Goal: Navigation & Orientation: Find specific page/section

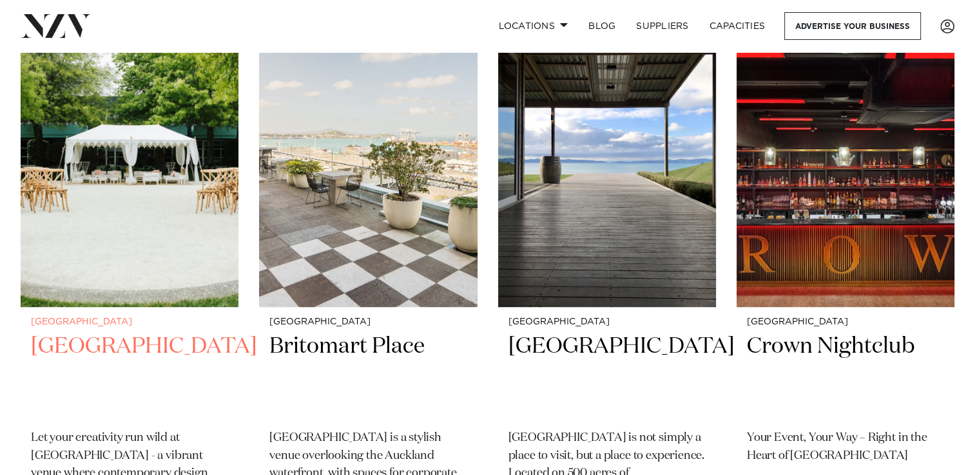
scroll to position [519, 0]
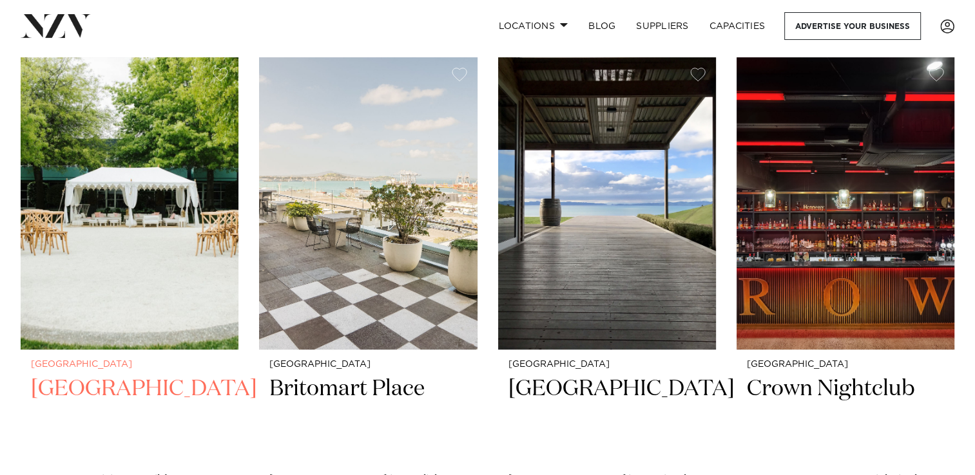
click at [183, 233] on img at bounding box center [130, 203] width 218 height 292
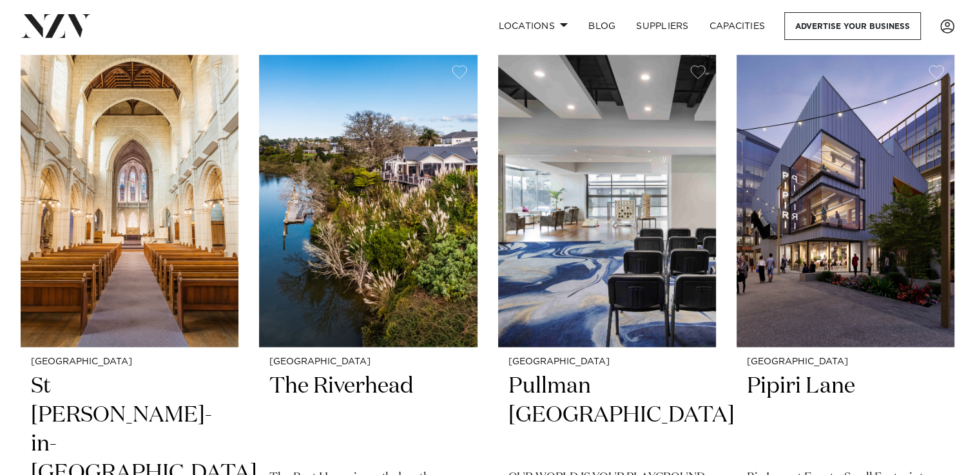
scroll to position [1664, 0]
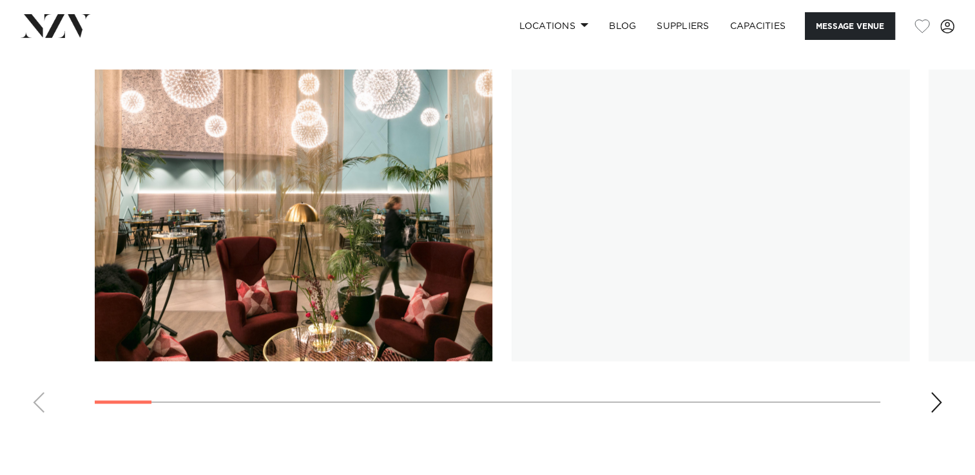
scroll to position [1188, 0]
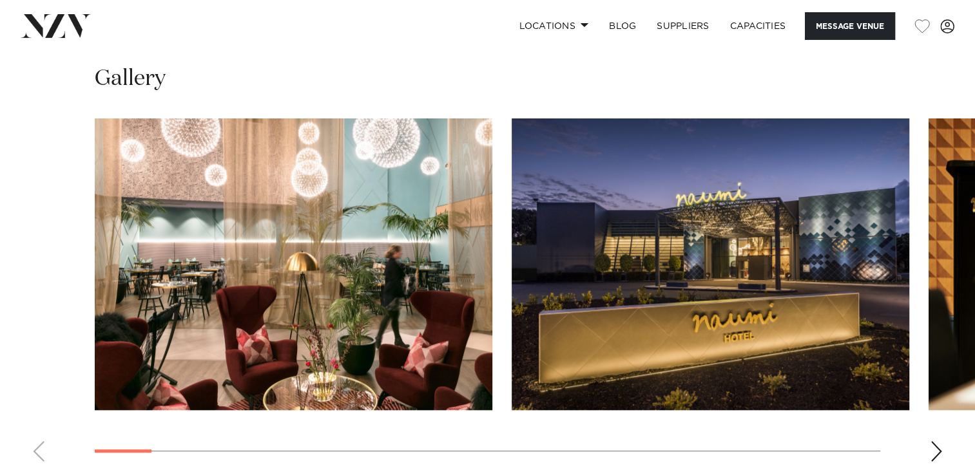
click at [940, 453] on div "Next slide" at bounding box center [936, 451] width 13 height 21
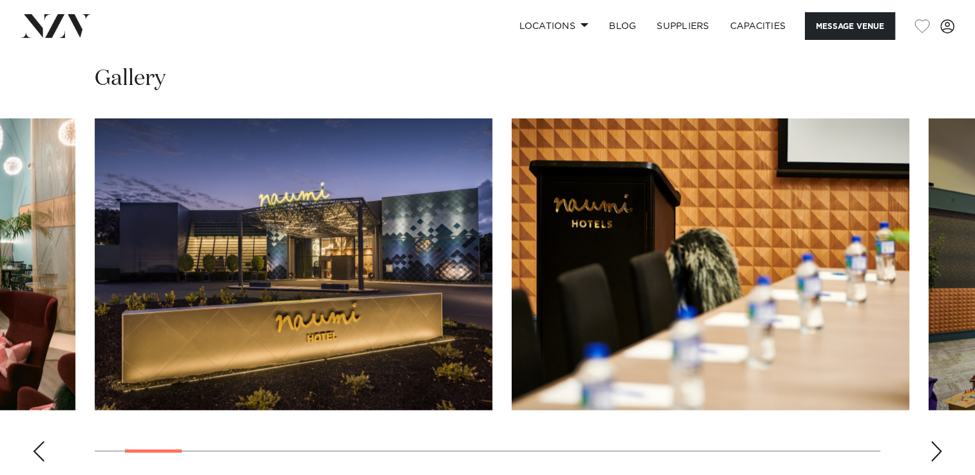
click at [940, 453] on div "Next slide" at bounding box center [936, 451] width 13 height 21
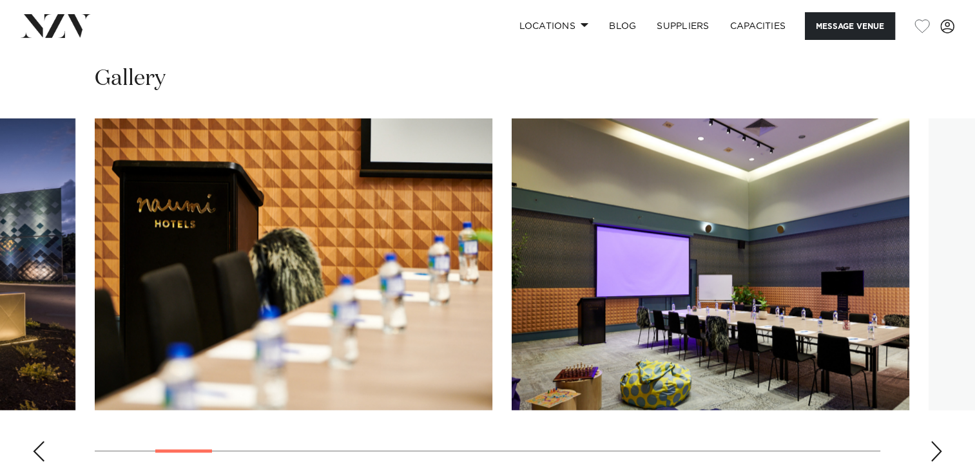
click at [940, 453] on div "Next slide" at bounding box center [936, 451] width 13 height 21
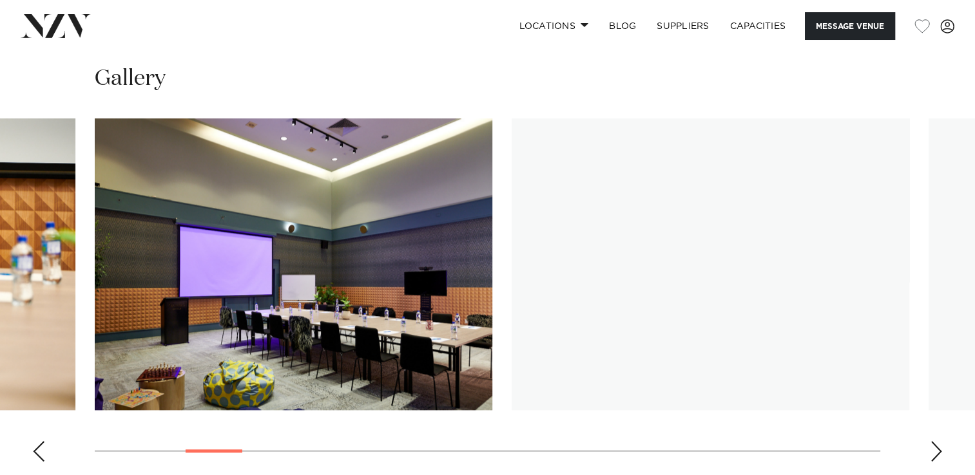
click at [940, 453] on div "Next slide" at bounding box center [936, 451] width 13 height 21
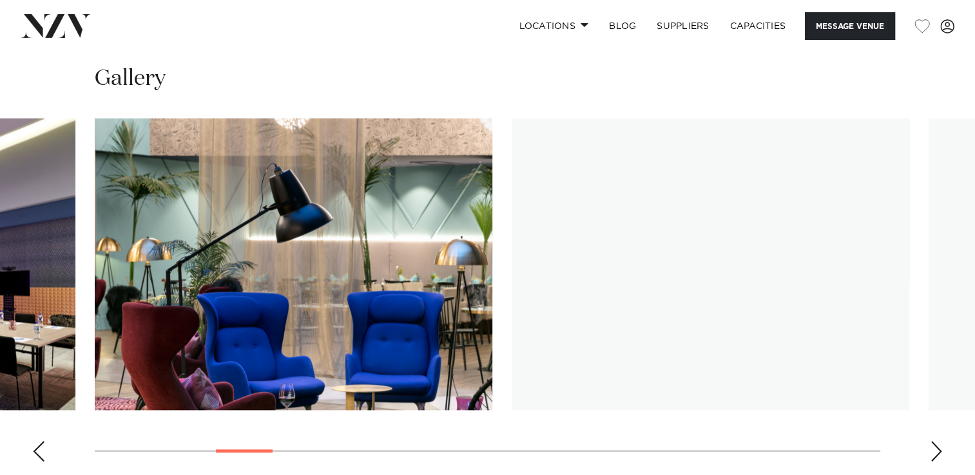
click at [940, 453] on div "Next slide" at bounding box center [936, 451] width 13 height 21
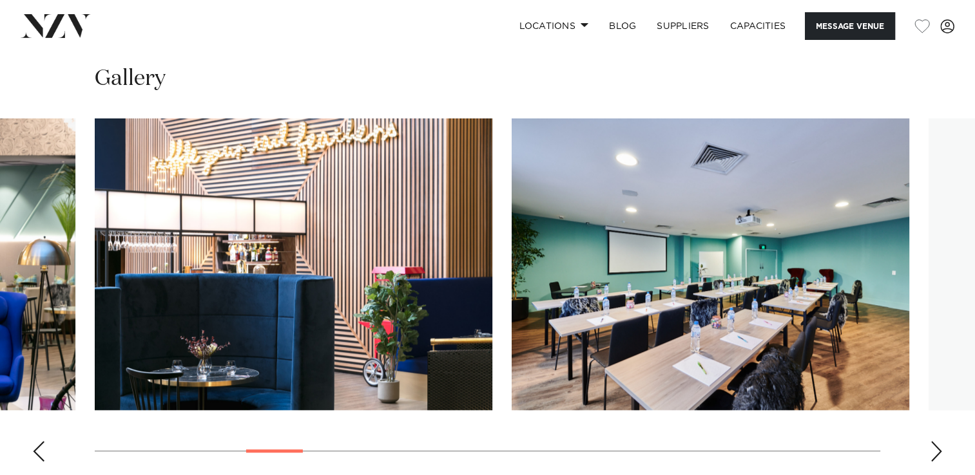
click at [940, 453] on div "Next slide" at bounding box center [936, 451] width 13 height 21
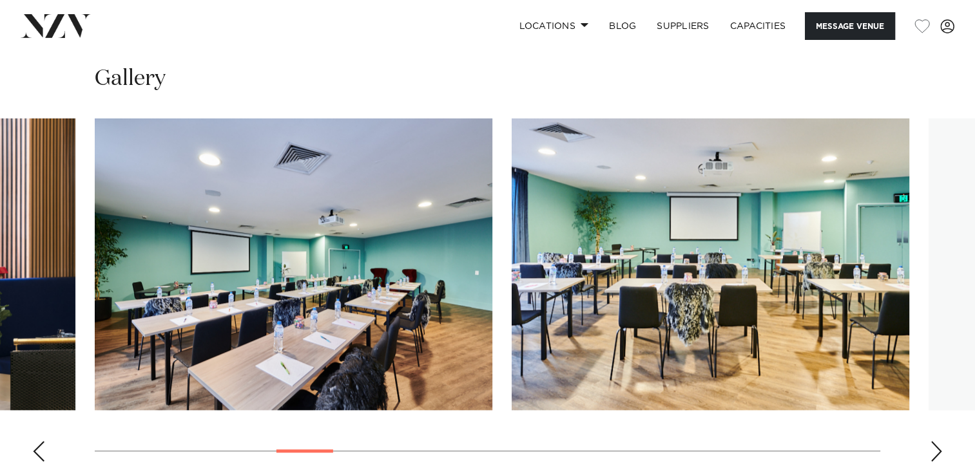
click at [940, 453] on div "Next slide" at bounding box center [936, 451] width 13 height 21
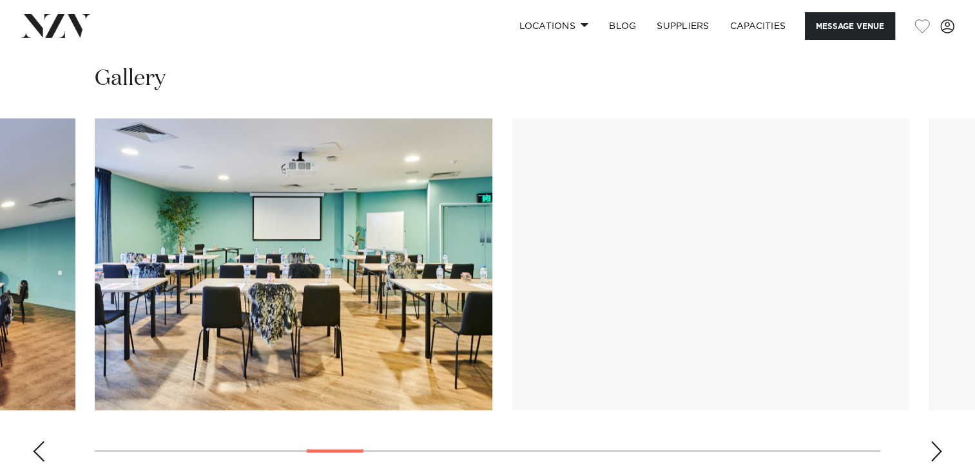
click at [940, 453] on div "Next slide" at bounding box center [936, 451] width 13 height 21
